Goal: Find specific page/section: Find specific page/section

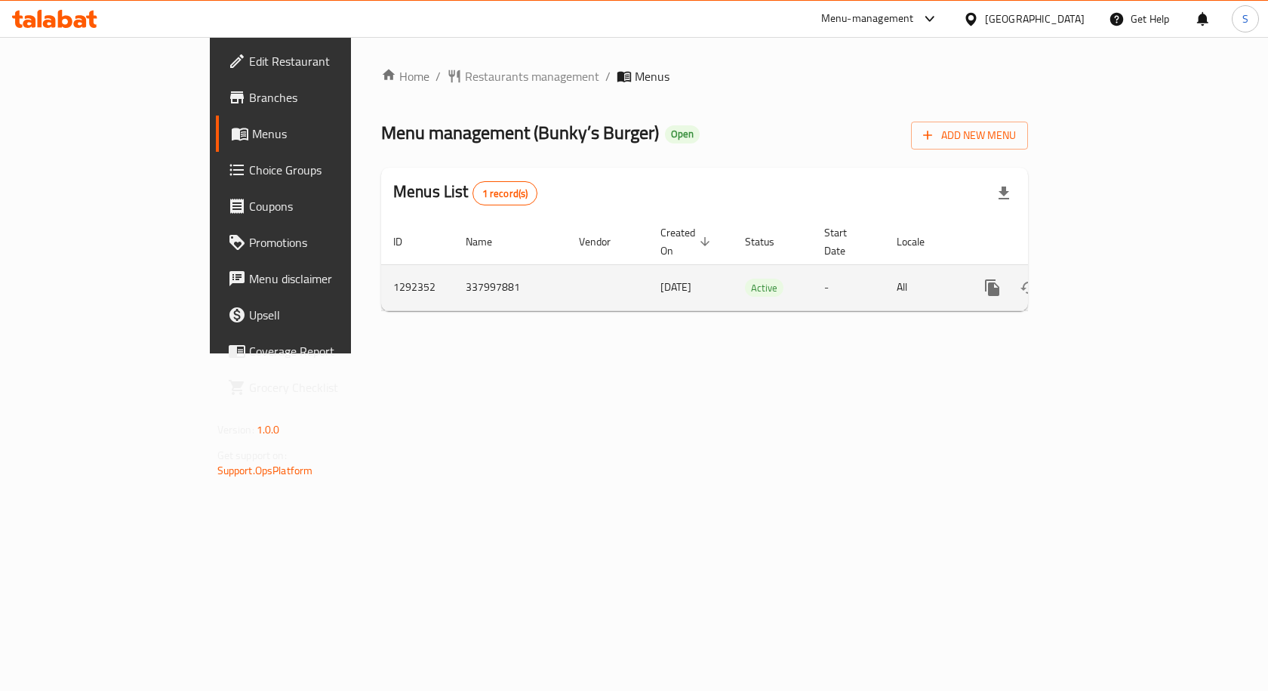
click at [1111, 279] on icon "enhanced table" at bounding box center [1102, 288] width 18 height 18
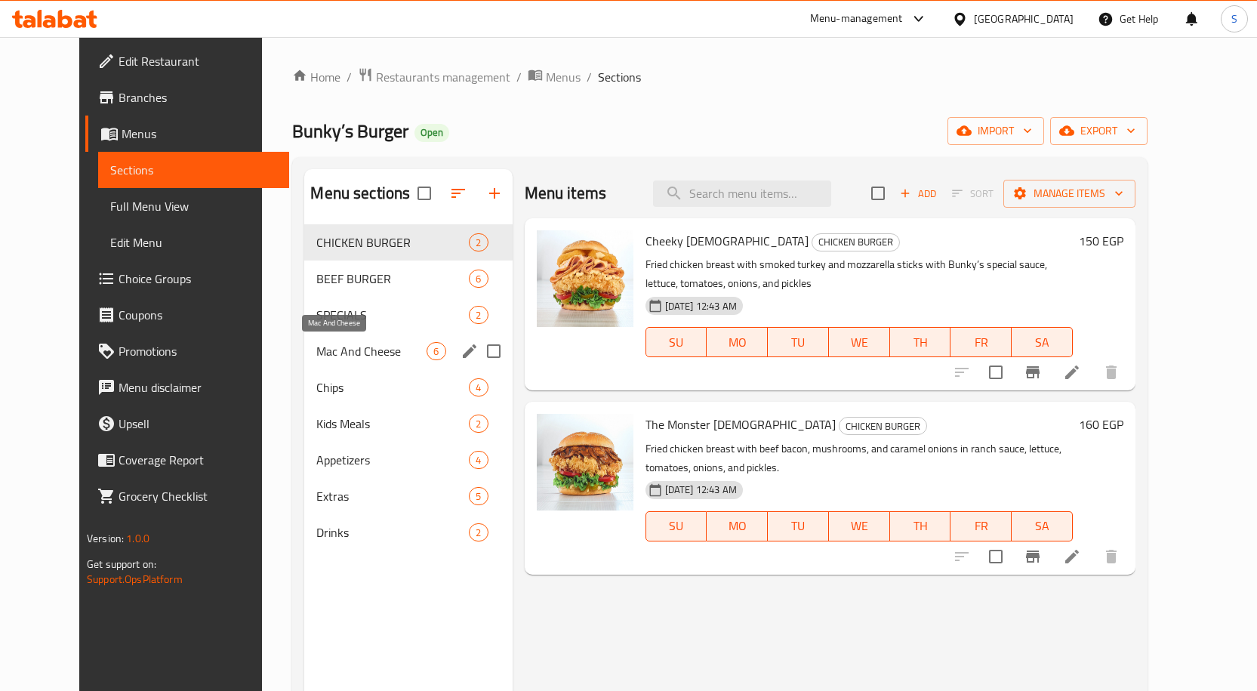
click at [342, 344] on span "Mac And Cheese" at bounding box center [371, 351] width 110 height 18
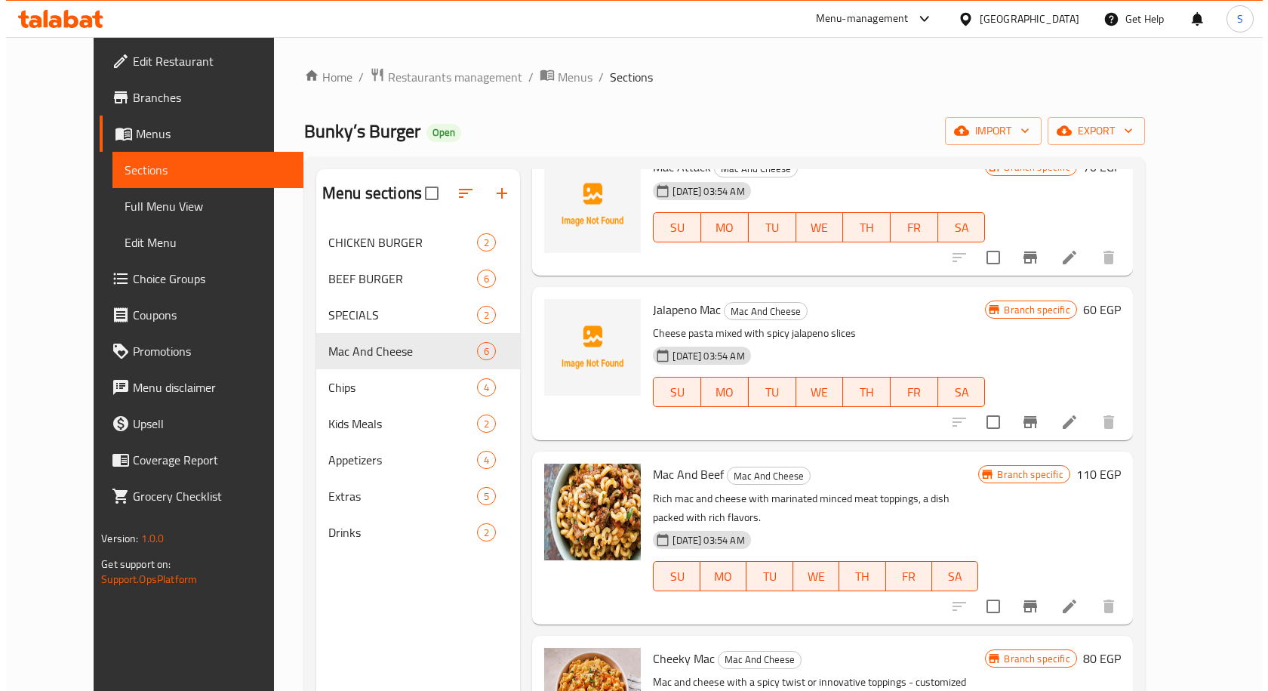
scroll to position [302, 0]
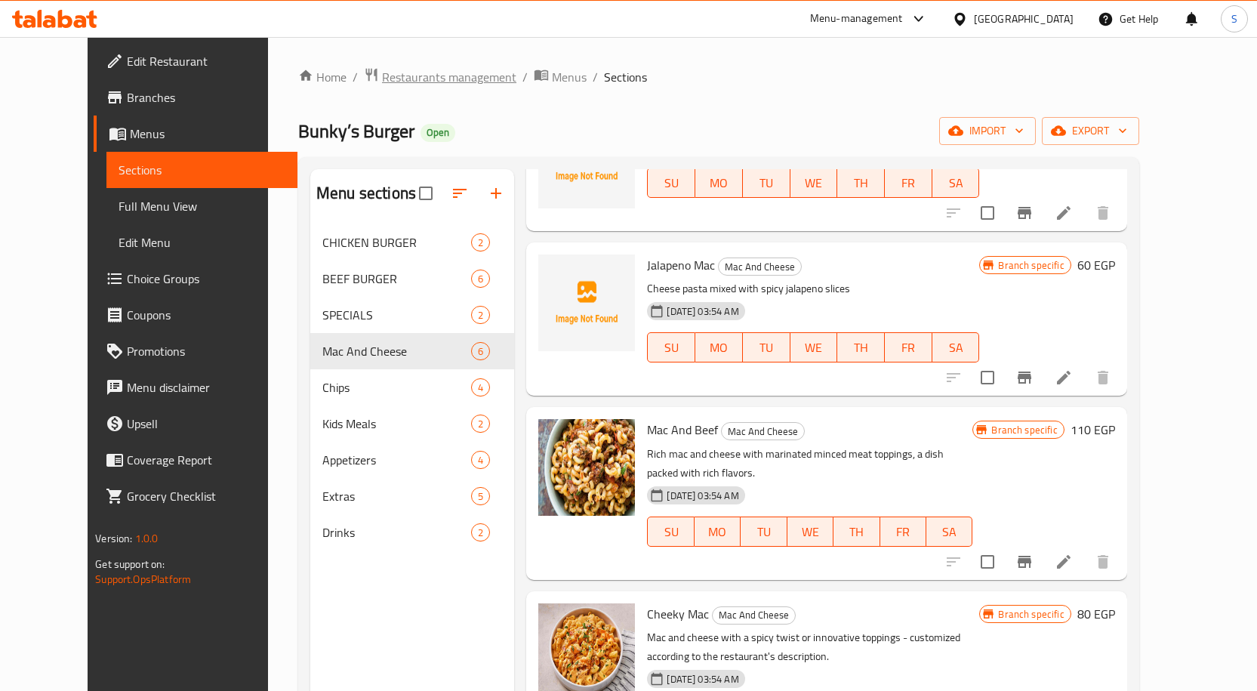
click at [446, 74] on span "Restaurants management" at bounding box center [449, 77] width 134 height 18
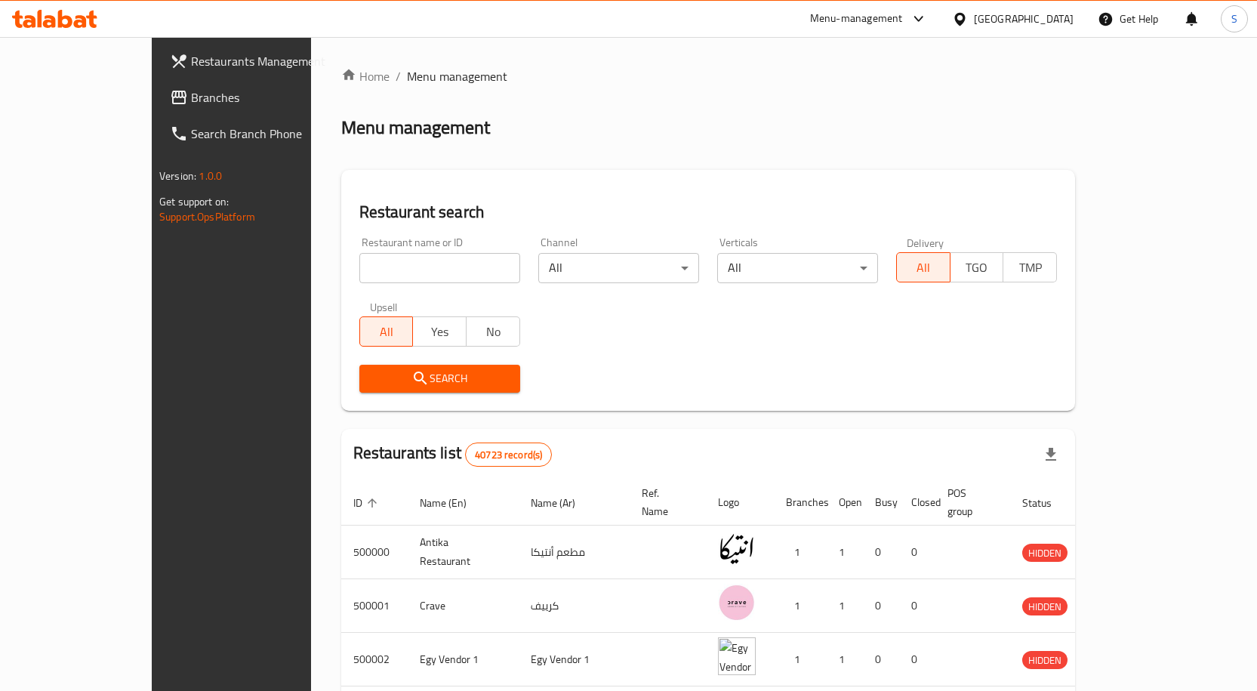
click at [359, 269] on input "search" at bounding box center [439, 268] width 161 height 30
paste input "662322"
type input "662322"
click at [411, 384] on icon "submit" at bounding box center [420, 378] width 18 height 18
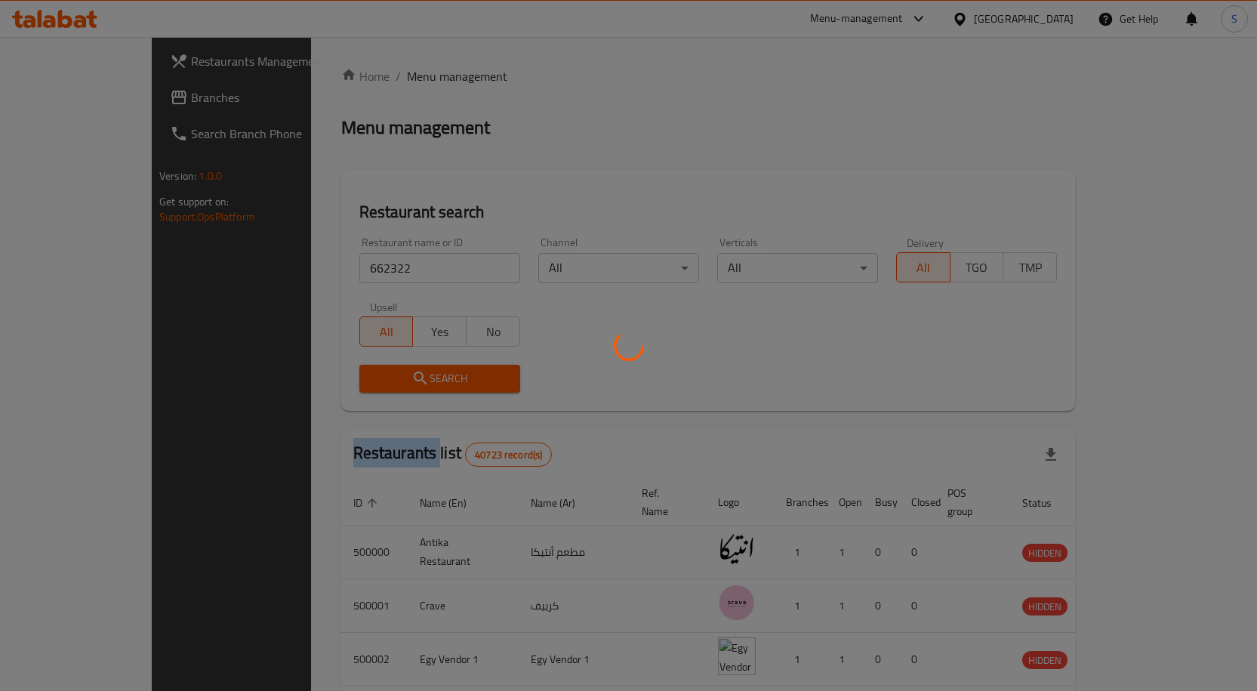
click at [350, 384] on div at bounding box center [628, 345] width 1257 height 691
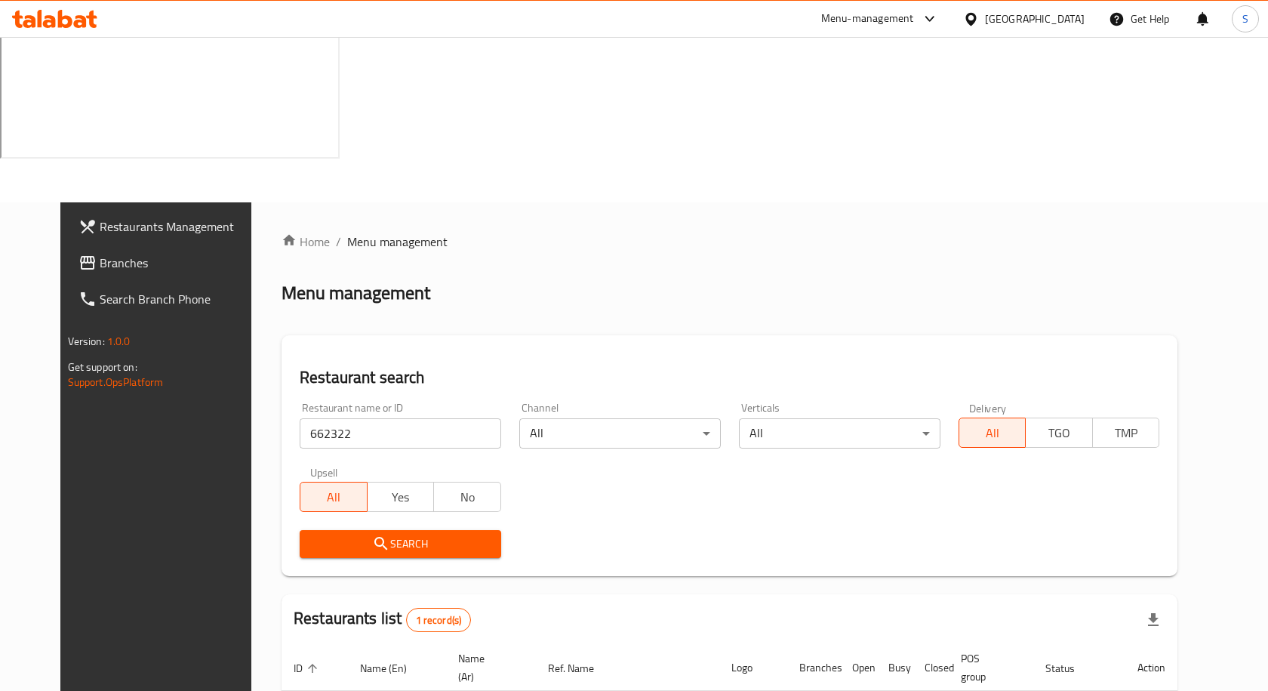
click at [696, 594] on div "Restaurants list 1 record(s)" at bounding box center [730, 619] width 896 height 51
click at [359, 418] on input "662322" at bounding box center [401, 433] width 202 height 30
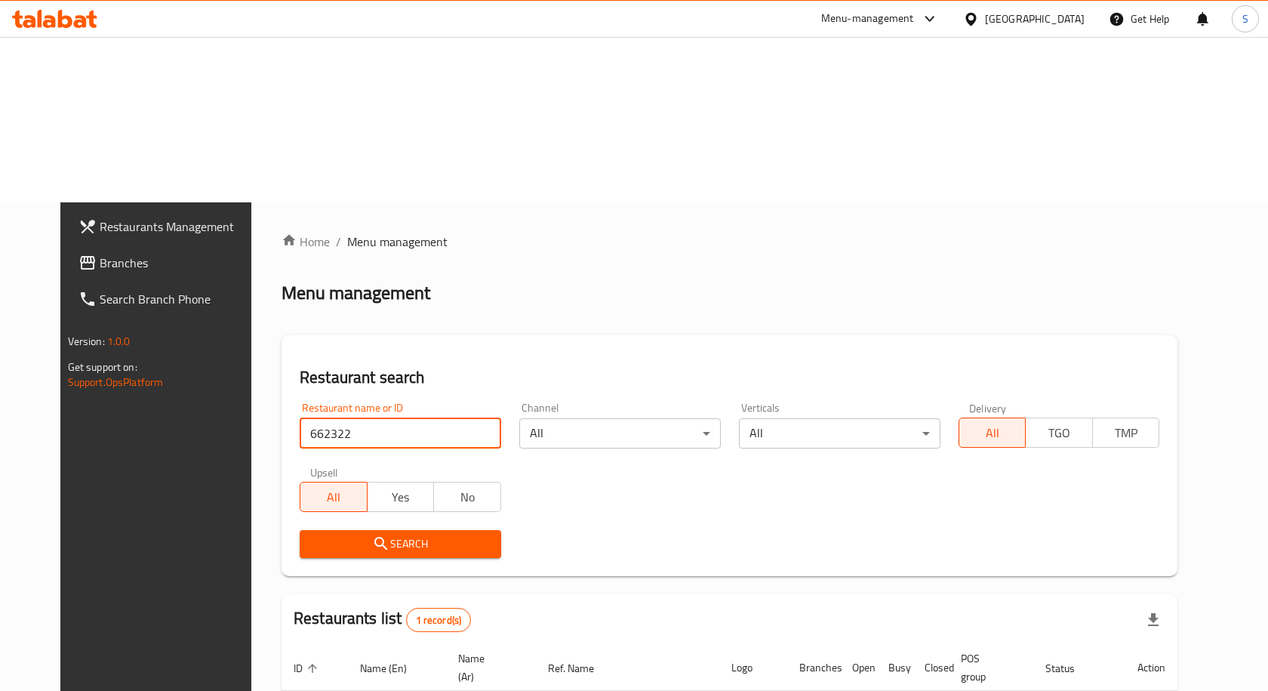
click at [359, 418] on input "662322" at bounding box center [401, 433] width 202 height 30
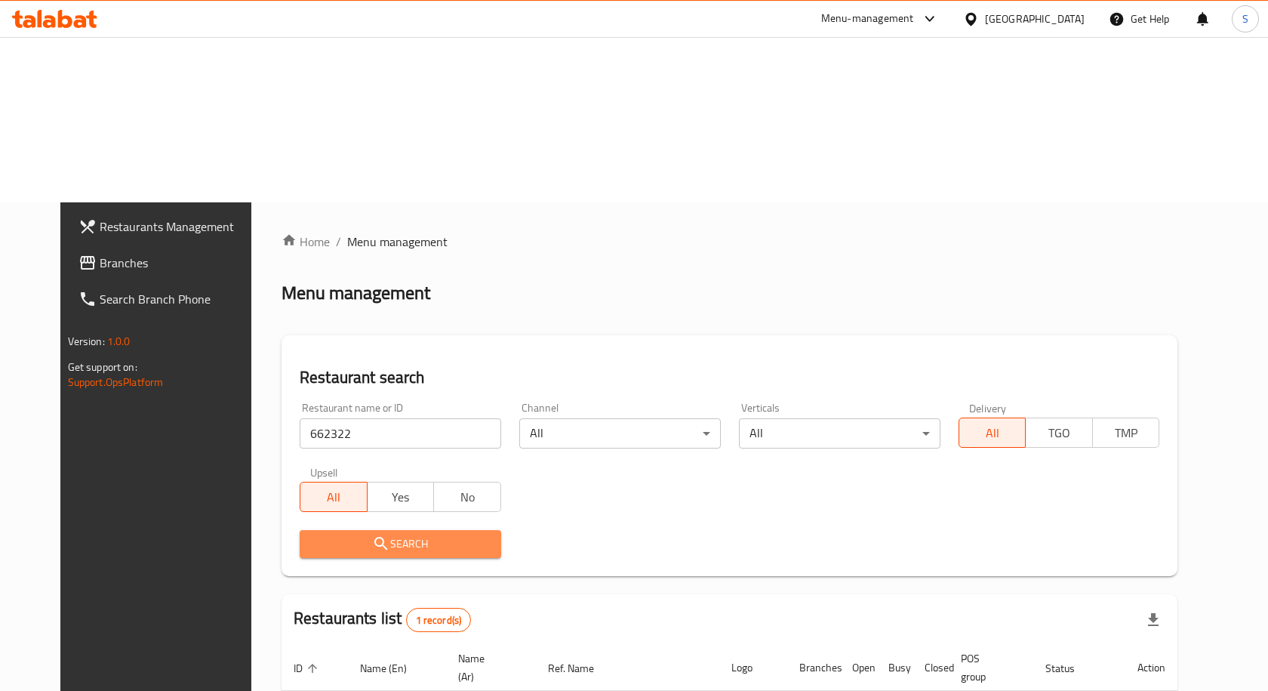
click at [366, 535] on span "Search" at bounding box center [400, 544] width 177 height 19
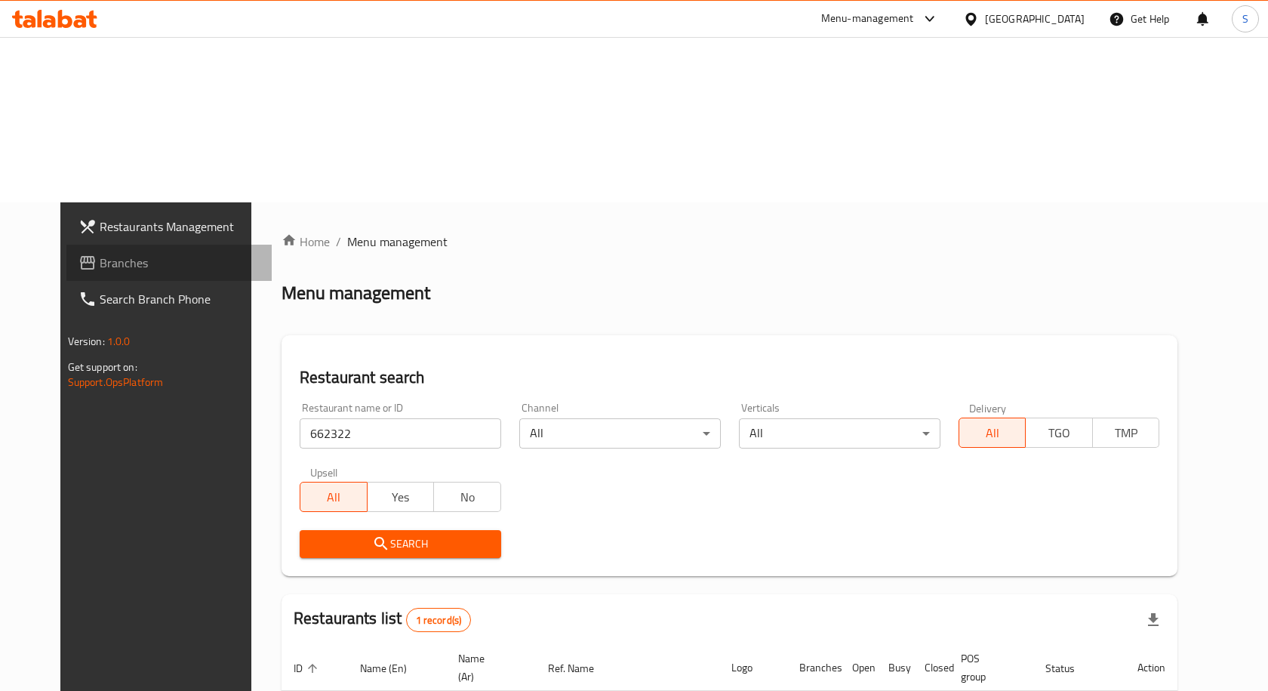
click at [100, 254] on span "Branches" at bounding box center [180, 263] width 161 height 18
